Goal: Task Accomplishment & Management: Manage account settings

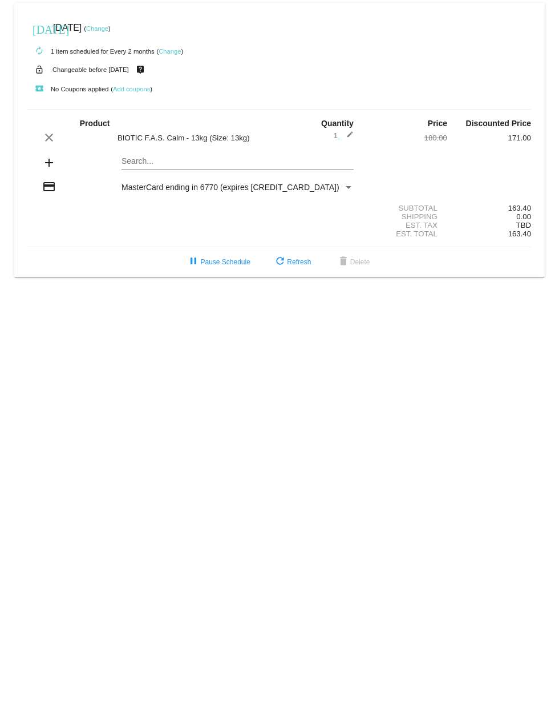
click at [171, 51] on link "Change" at bounding box center [170, 51] width 22 height 7
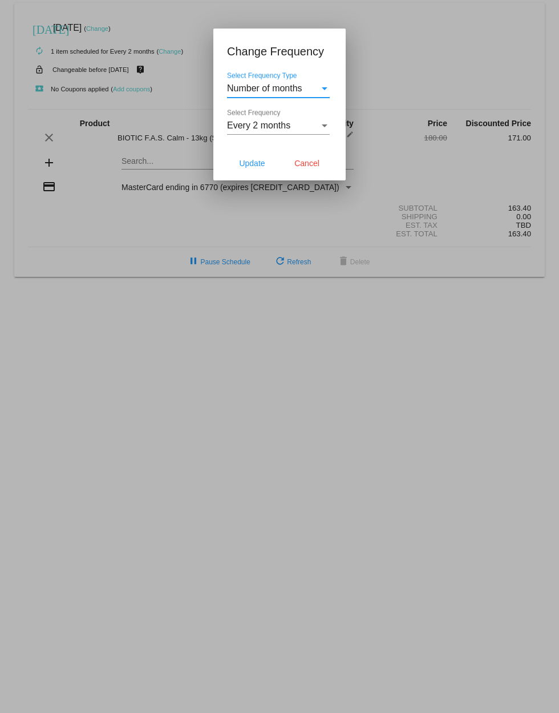
click at [320, 90] on div "Select Frequency Type" at bounding box center [325, 88] width 10 height 10
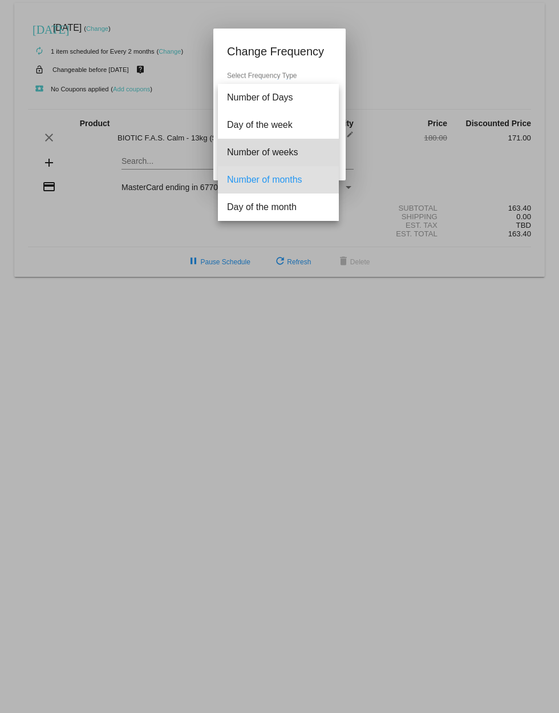
click at [280, 154] on span "Number of weeks" at bounding box center [278, 152] width 103 height 27
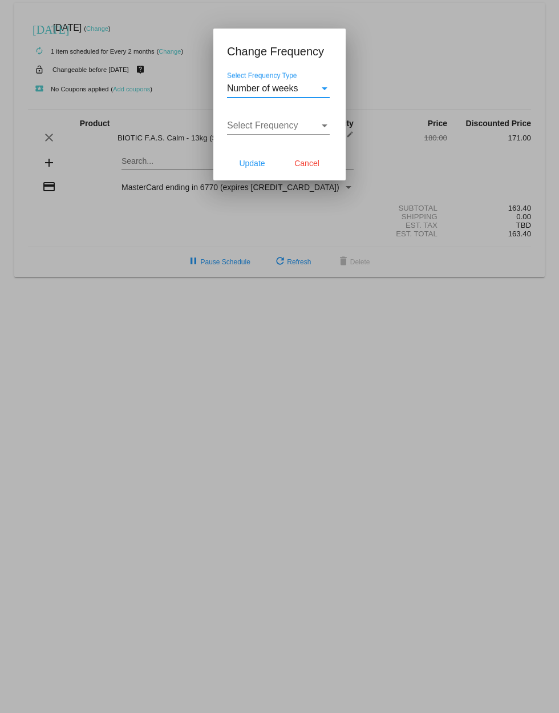
click at [283, 87] on span "Number of weeks" at bounding box center [262, 88] width 71 height 10
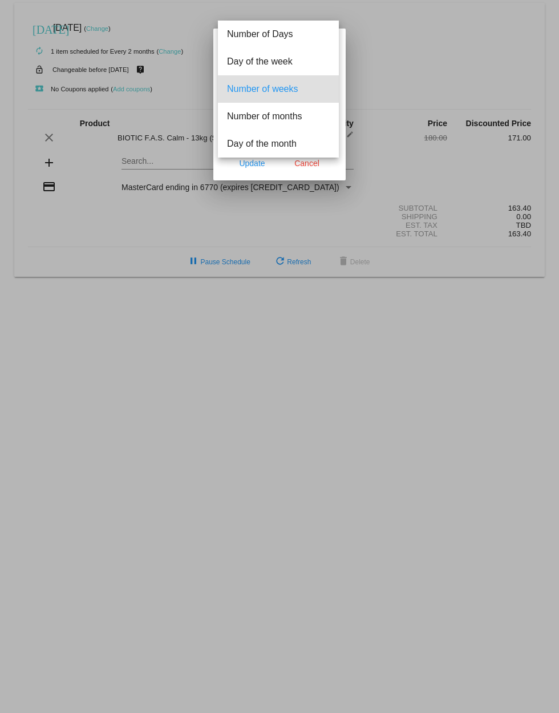
click at [283, 87] on span "Number of weeks" at bounding box center [278, 88] width 103 height 27
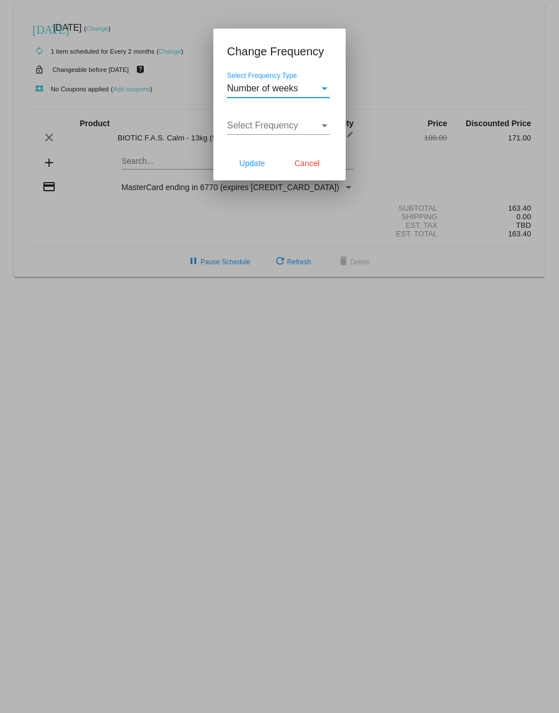
click at [288, 124] on span "Select Frequency" at bounding box center [262, 125] width 71 height 10
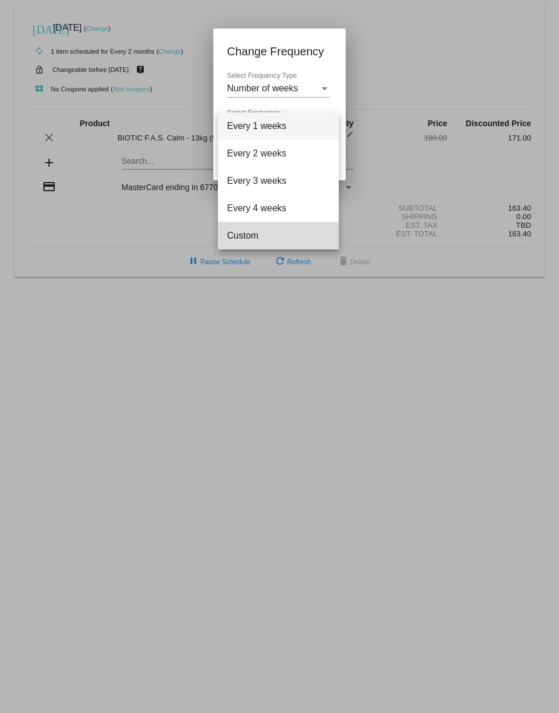
click at [240, 238] on span "Custom" at bounding box center [278, 235] width 103 height 27
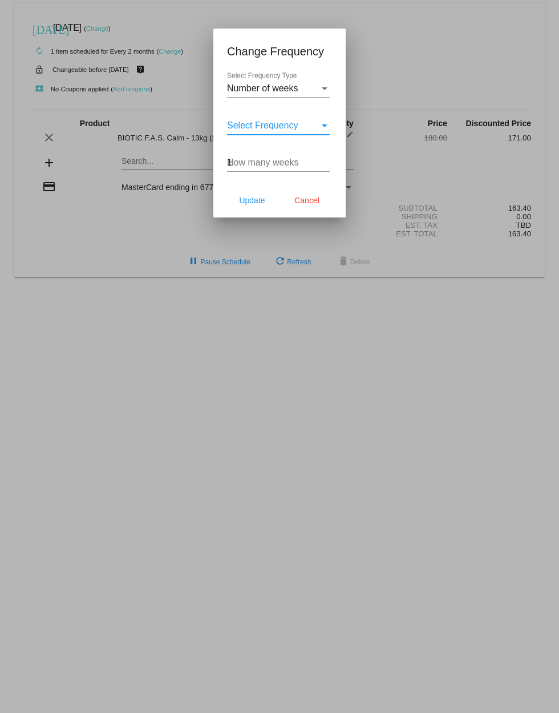
click at [328, 166] on input "1" at bounding box center [278, 163] width 103 height 10
drag, startPoint x: 238, startPoint y: 164, endPoint x: 204, endPoint y: 158, distance: 34.8
click at [204, 158] on div "Change Frequency Number of weeks Select Frequency Type Every 1 weeks Select Fre…" at bounding box center [279, 356] width 559 height 713
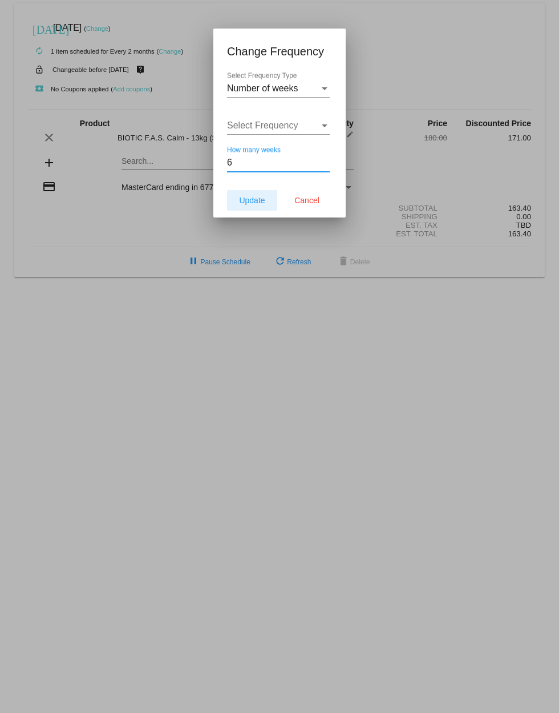
type input "6"
click at [258, 203] on span "Update" at bounding box center [252, 200] width 26 height 9
